Goal: Ask a question

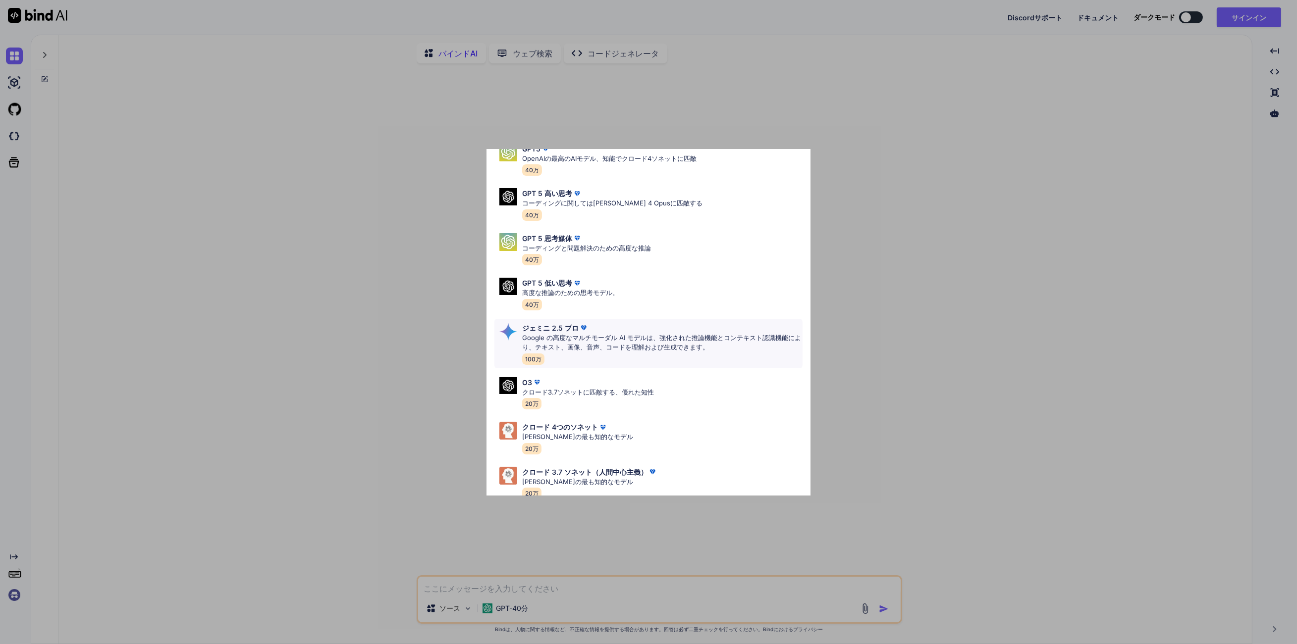
scroll to position [60, 0]
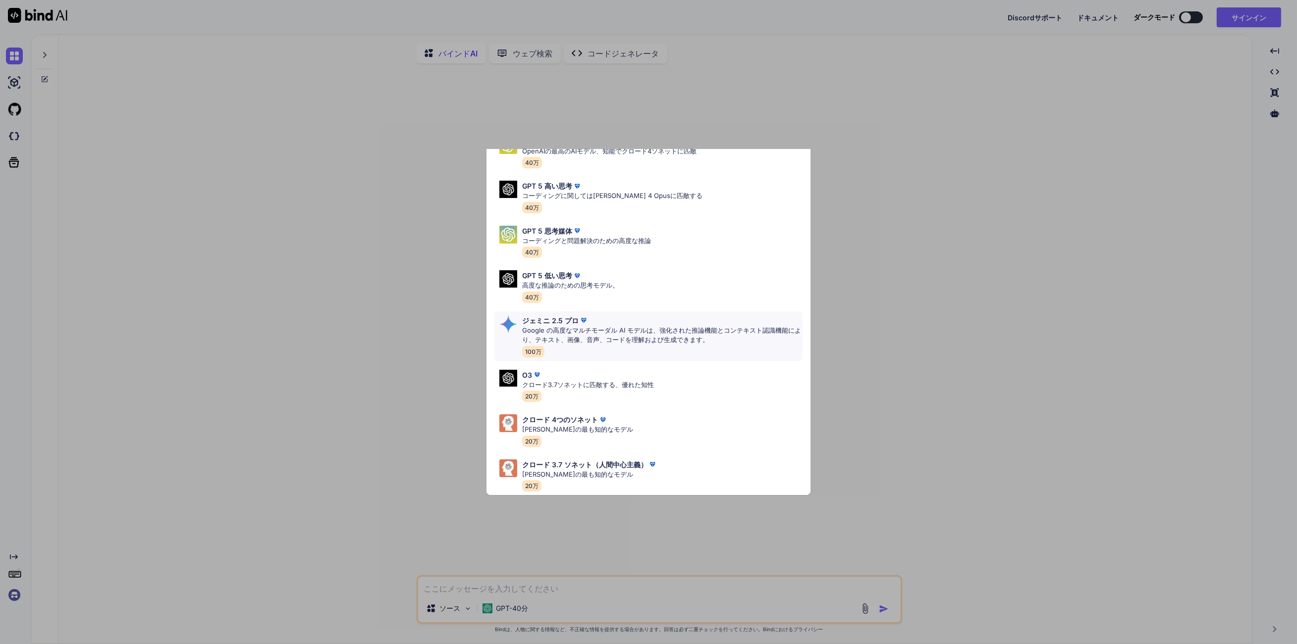
click at [665, 335] on font "Google の高度なマルチモーダル AI モデルは、強化された推論機能とコンテキスト認識機能により、テキスト、画像、音声、コードを理解および生成できます。" at bounding box center [661, 335] width 279 height 18
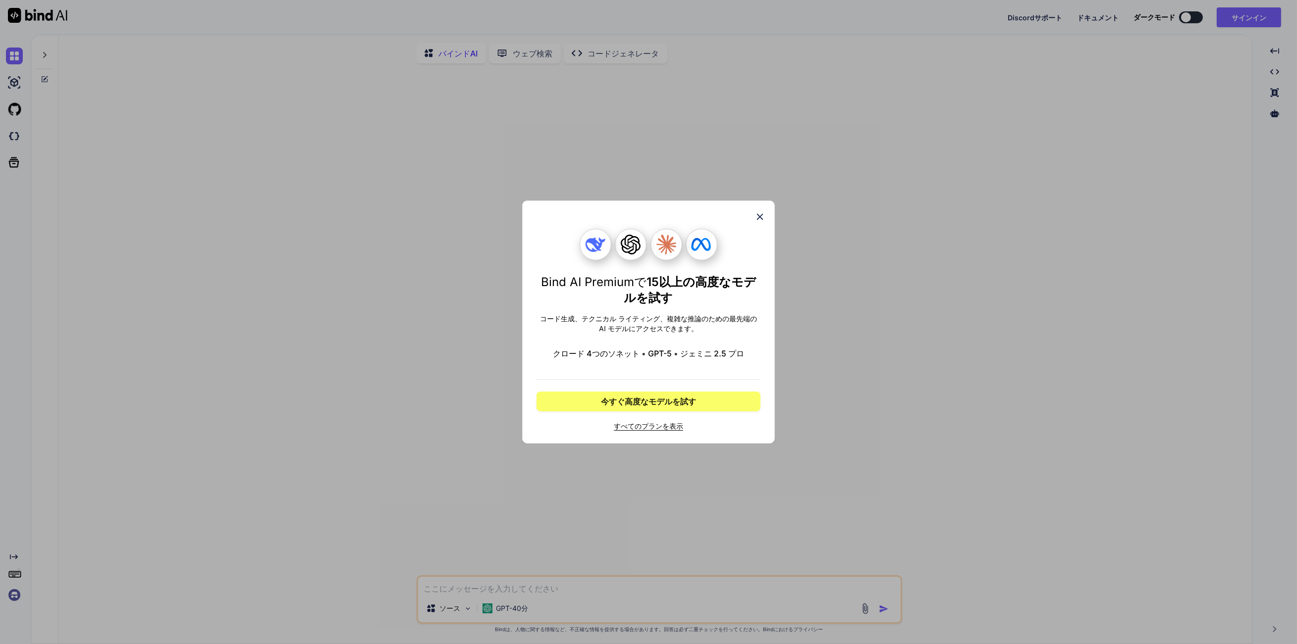
click at [758, 215] on icon at bounding box center [760, 217] width 6 height 6
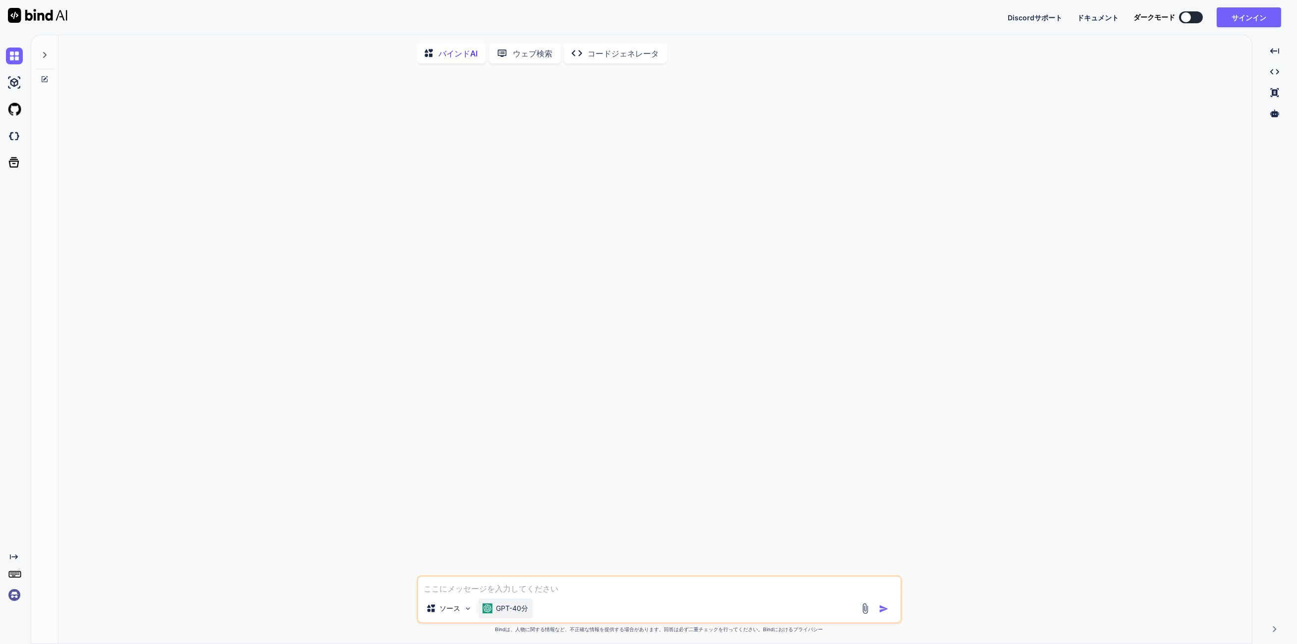
click at [492, 611] on div "GPT-40分" at bounding box center [505, 609] width 46 height 10
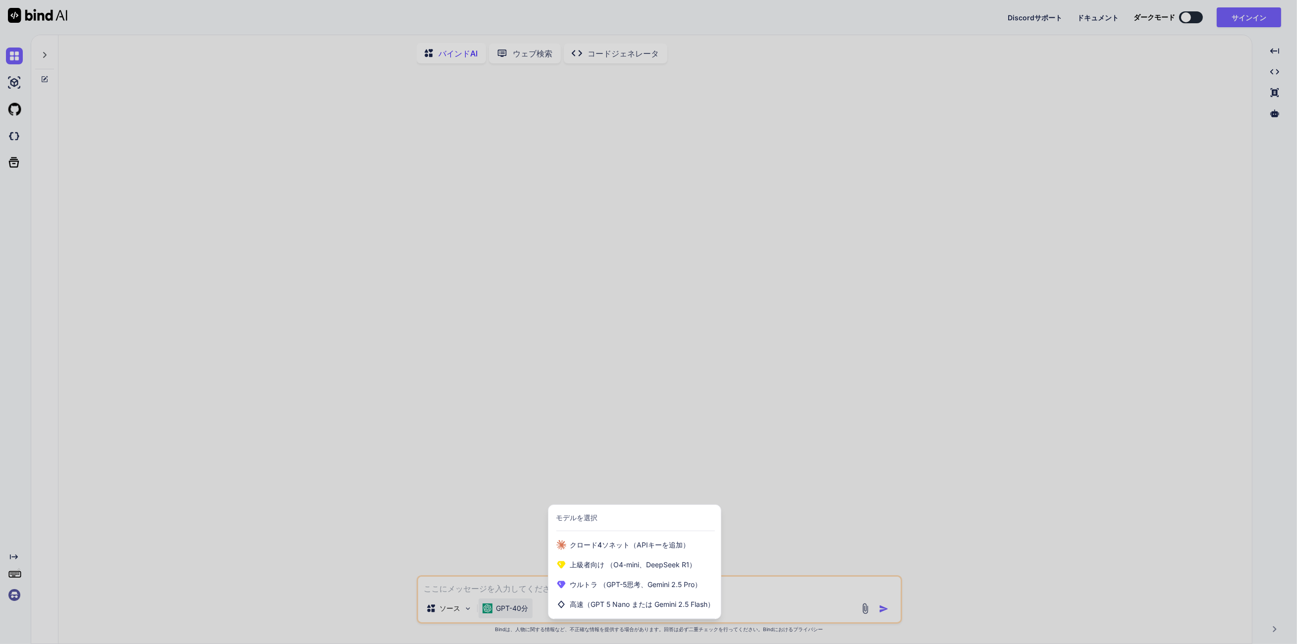
click at [492, 611] on div at bounding box center [648, 322] width 1297 height 644
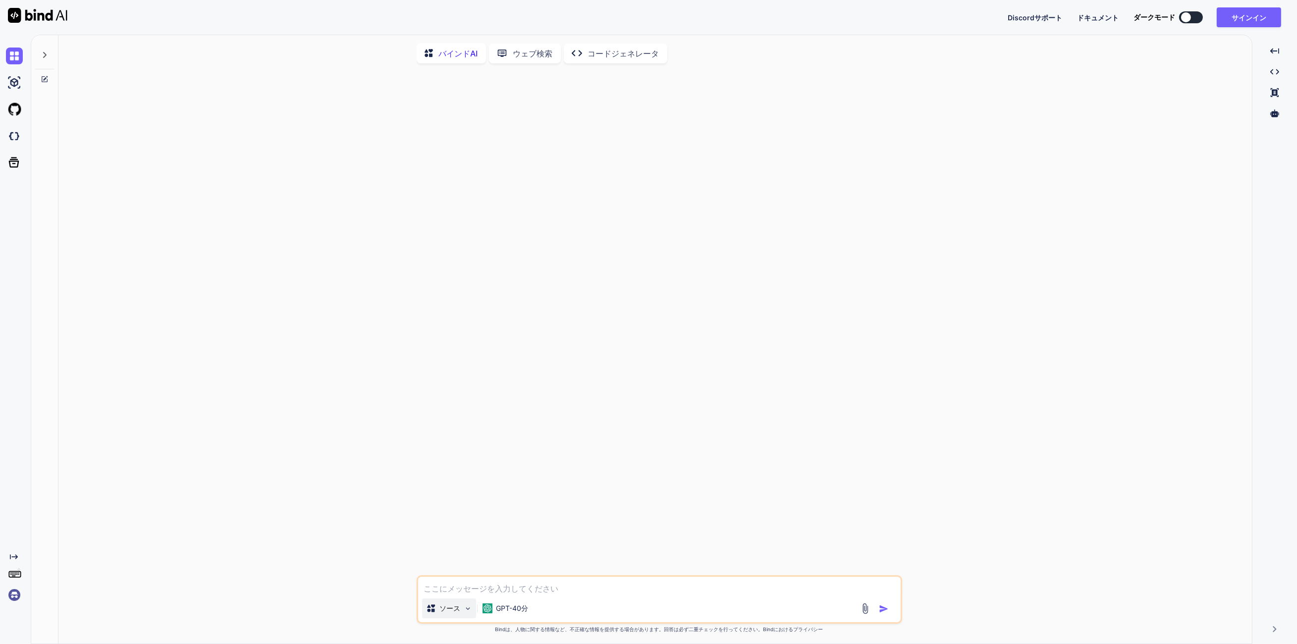
click at [441, 619] on div "ソース" at bounding box center [449, 609] width 54 height 20
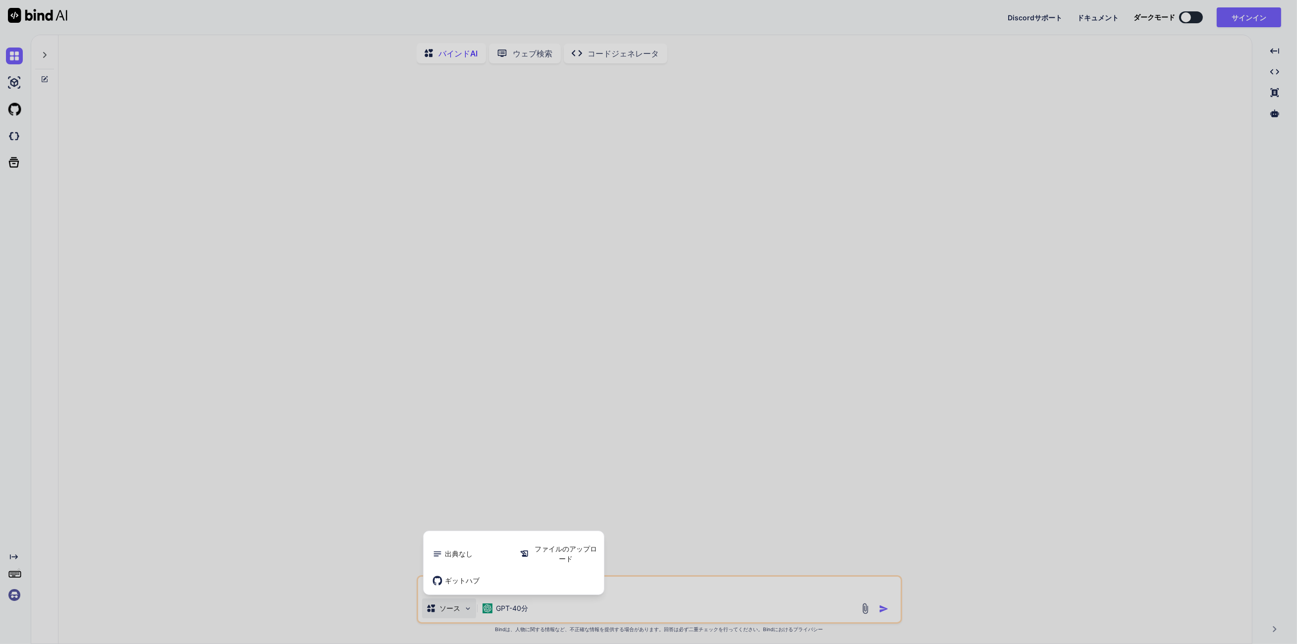
click at [358, 597] on div at bounding box center [648, 322] width 1297 height 644
type textarea "x"
